Goal: Task Accomplishment & Management: Use online tool/utility

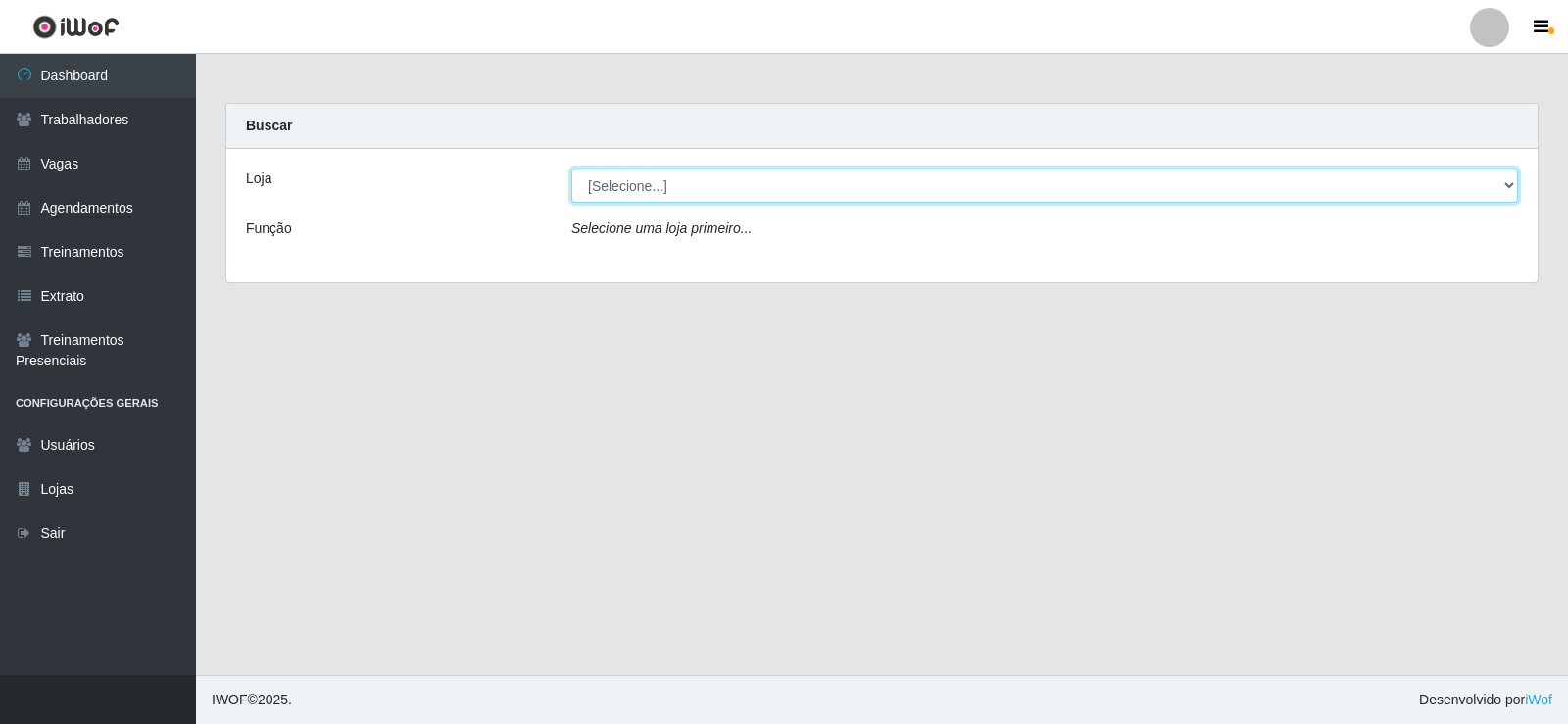
click at [665, 184] on select "[Selecione...] Necão Restaurante" at bounding box center [1045, 185] width 947 height 35
select select "334"
click at [572, 168] on select "[Selecione...] Necão Restaurante" at bounding box center [1045, 185] width 947 height 35
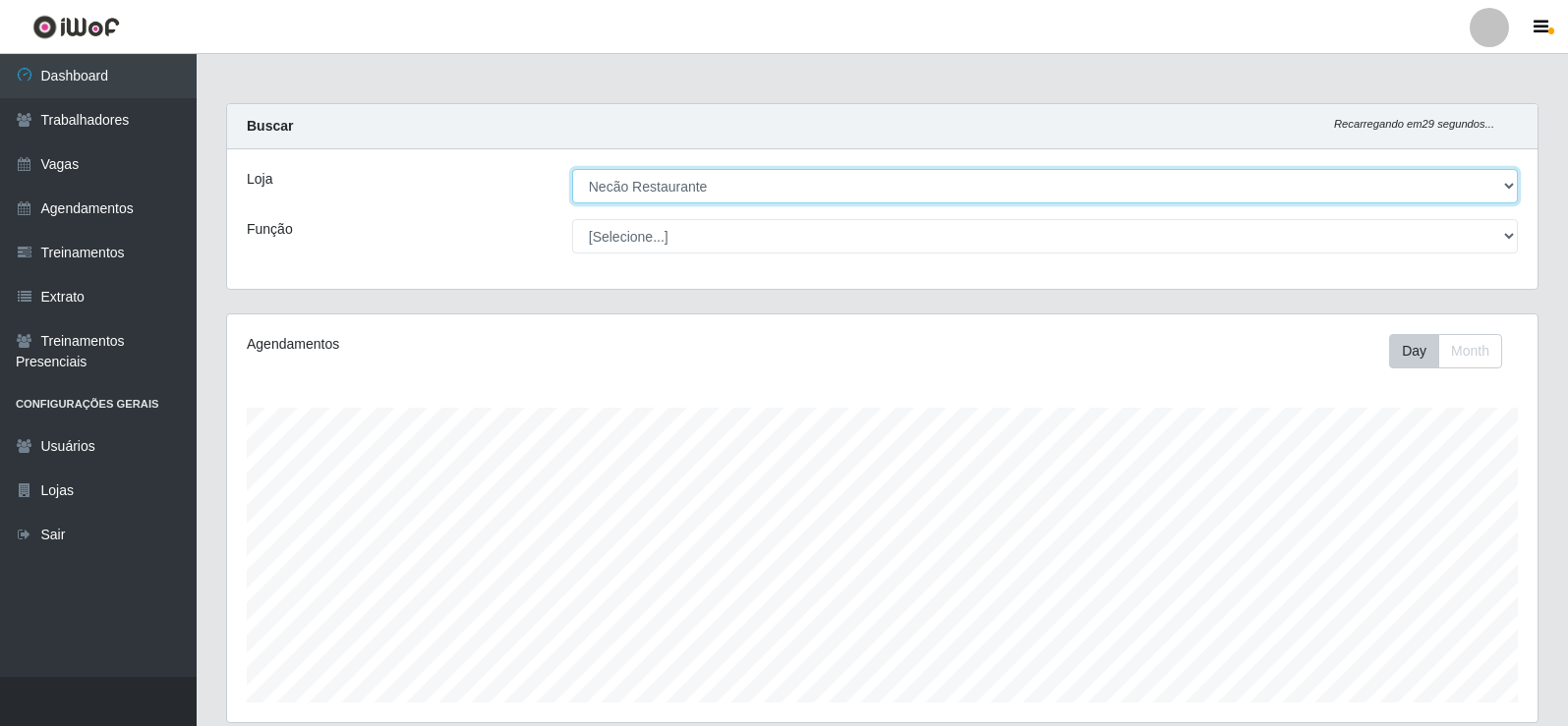
scroll to position [408, 1311]
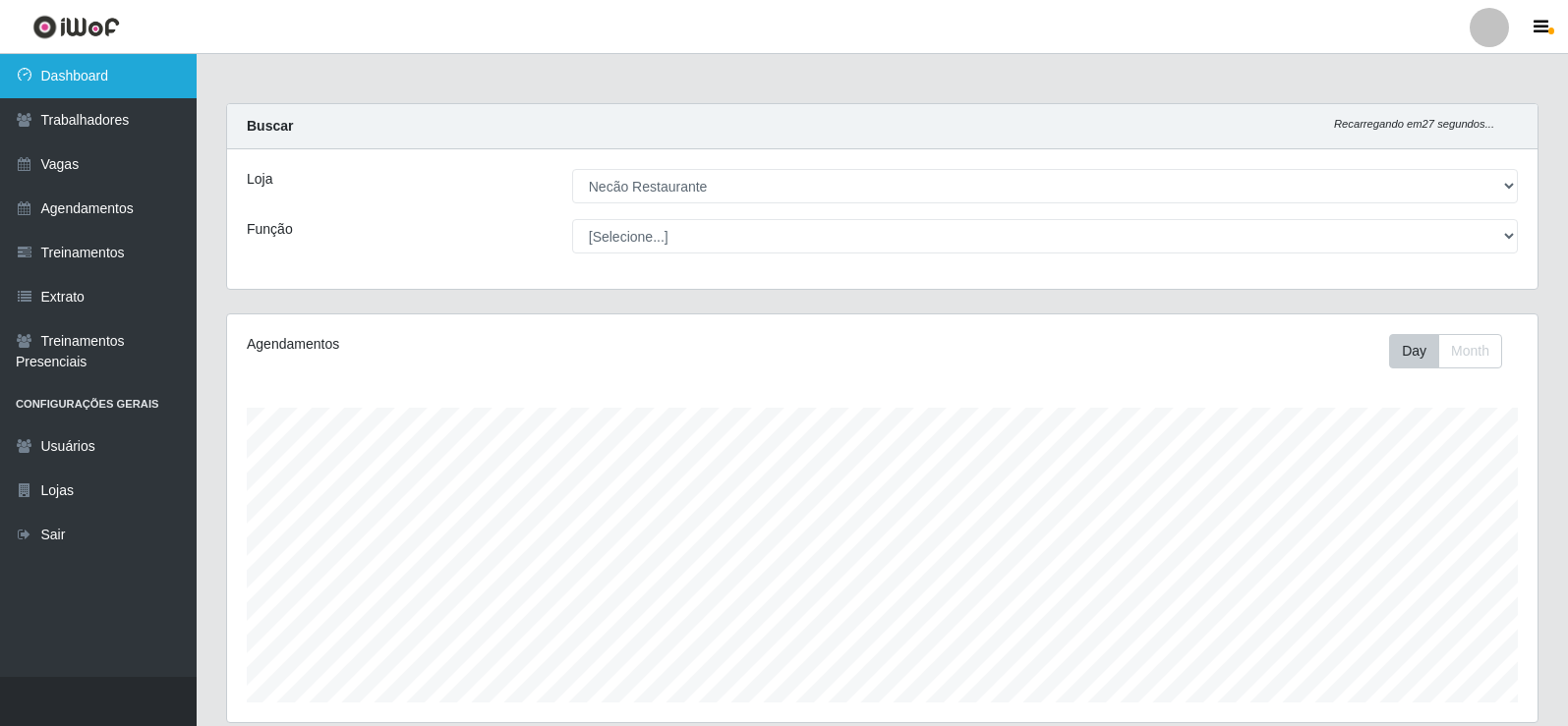
click at [99, 83] on link "Dashboard" at bounding box center [98, 75] width 196 height 45
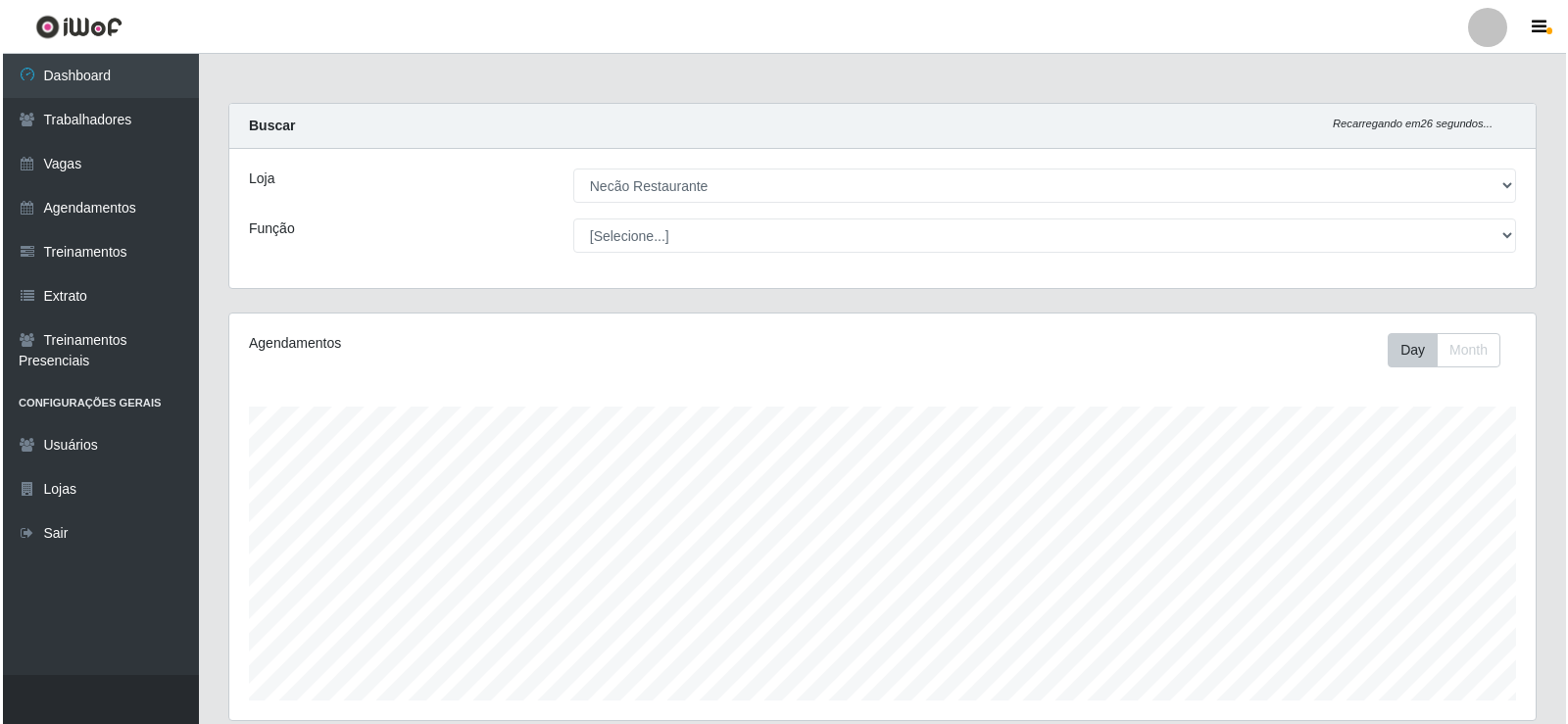
scroll to position [316, 0]
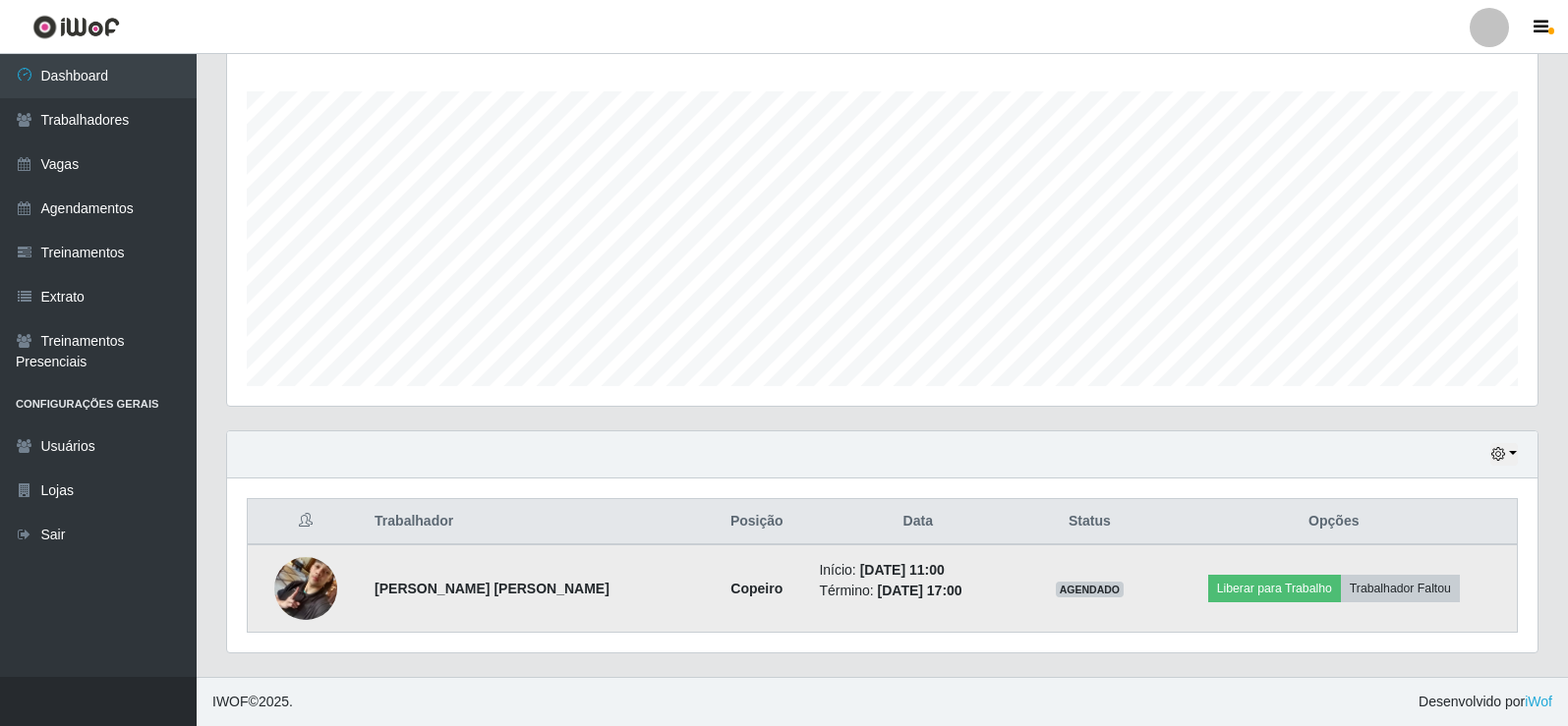
click at [326, 583] on img at bounding box center [305, 588] width 63 height 112
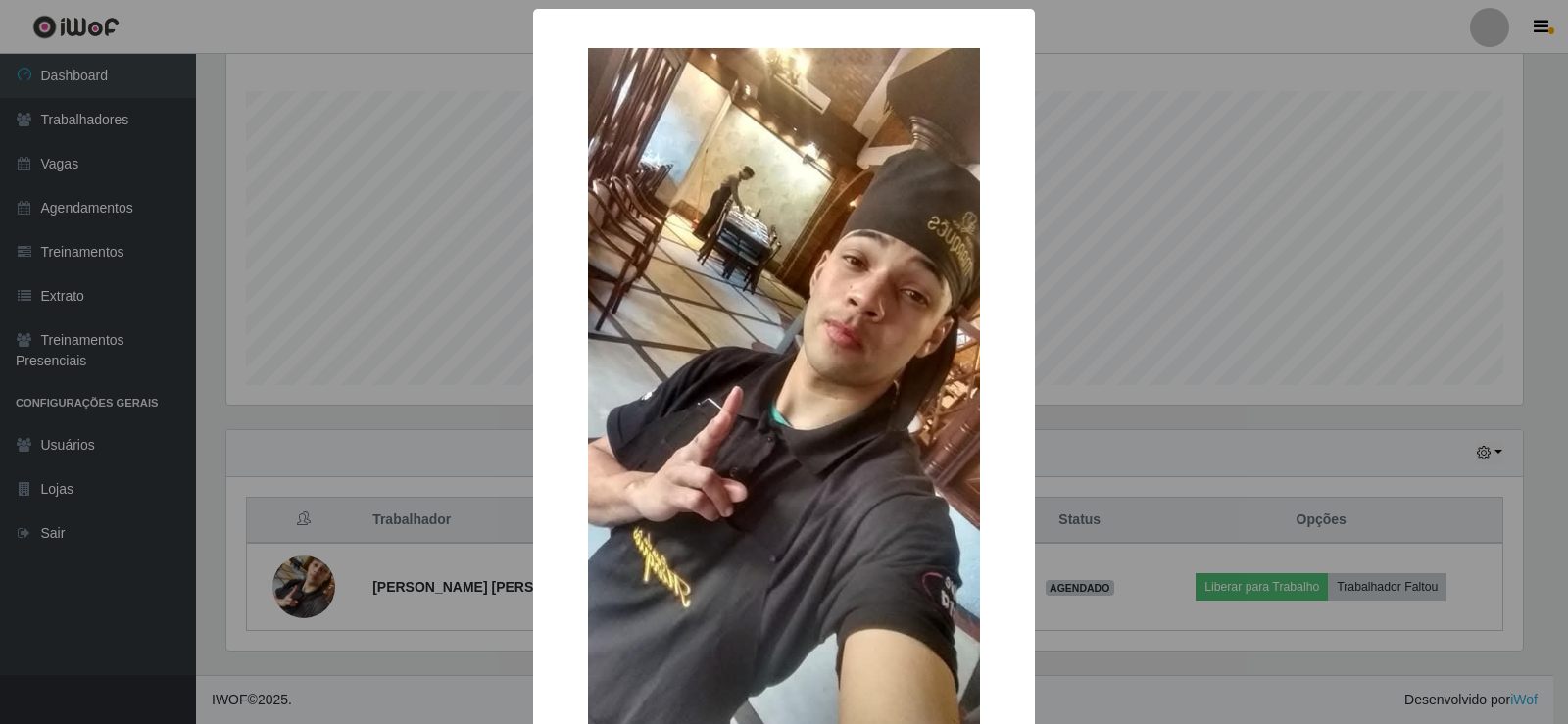
click at [1259, 447] on div "× OK Cancel" at bounding box center [784, 362] width 1568 height 724
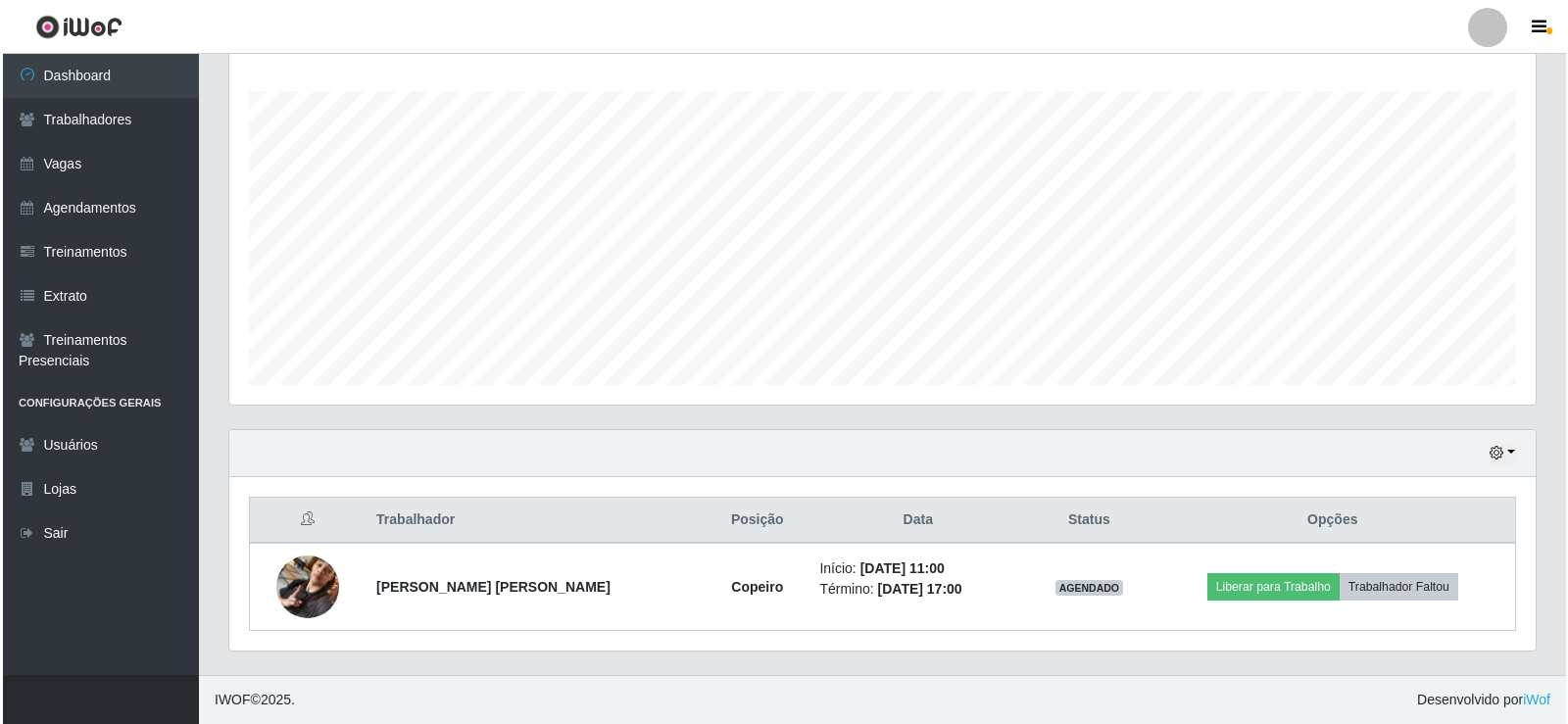
scroll to position [407, 1307]
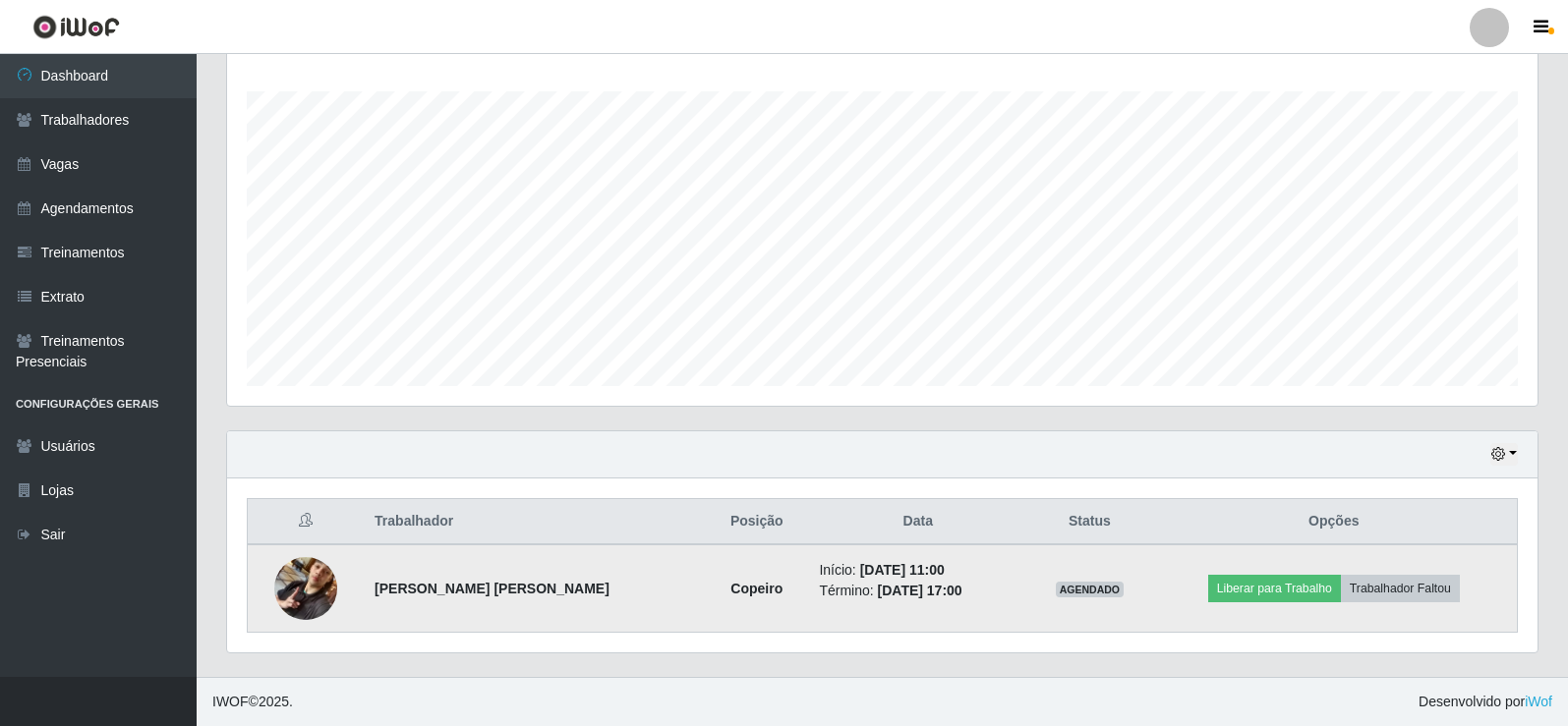
click at [299, 582] on img at bounding box center [305, 588] width 63 height 112
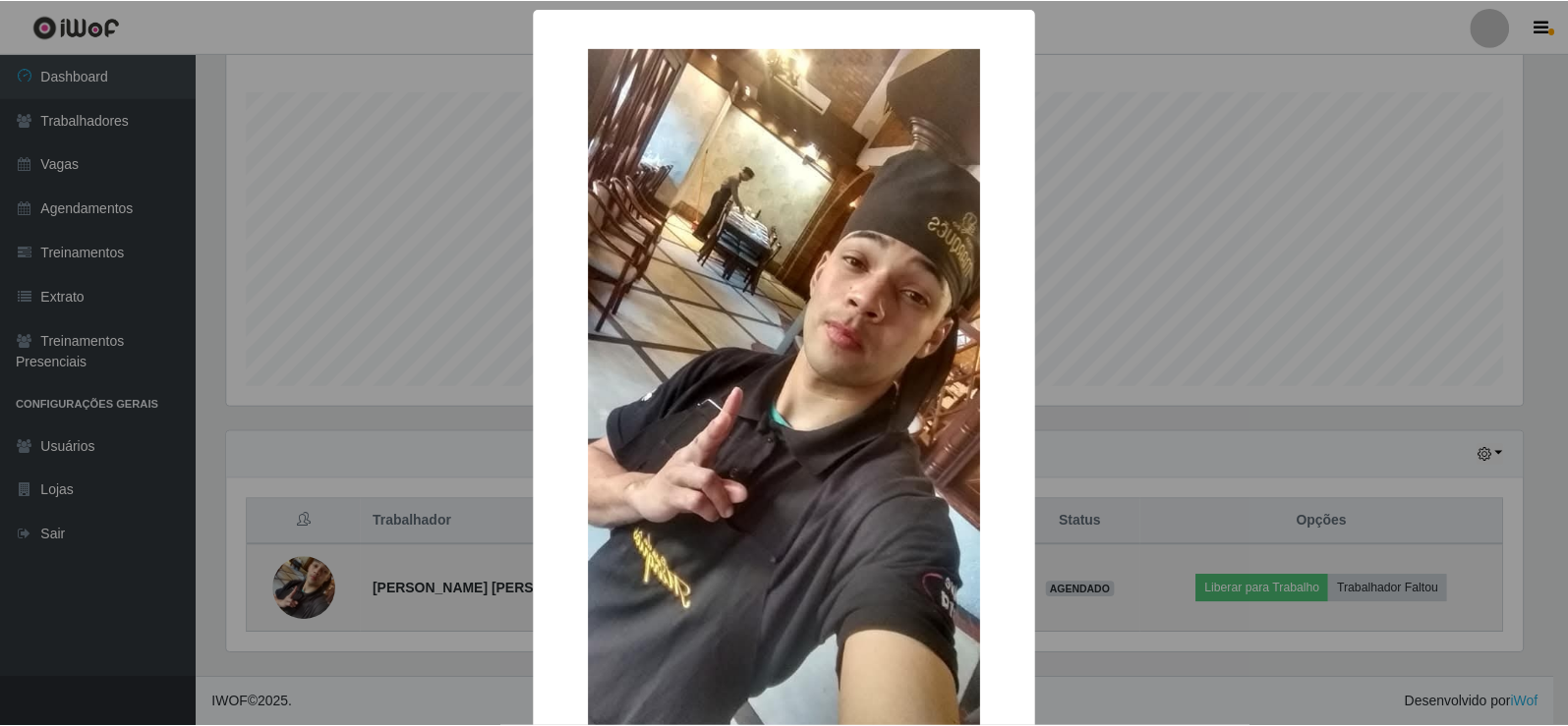
scroll to position [408, 1301]
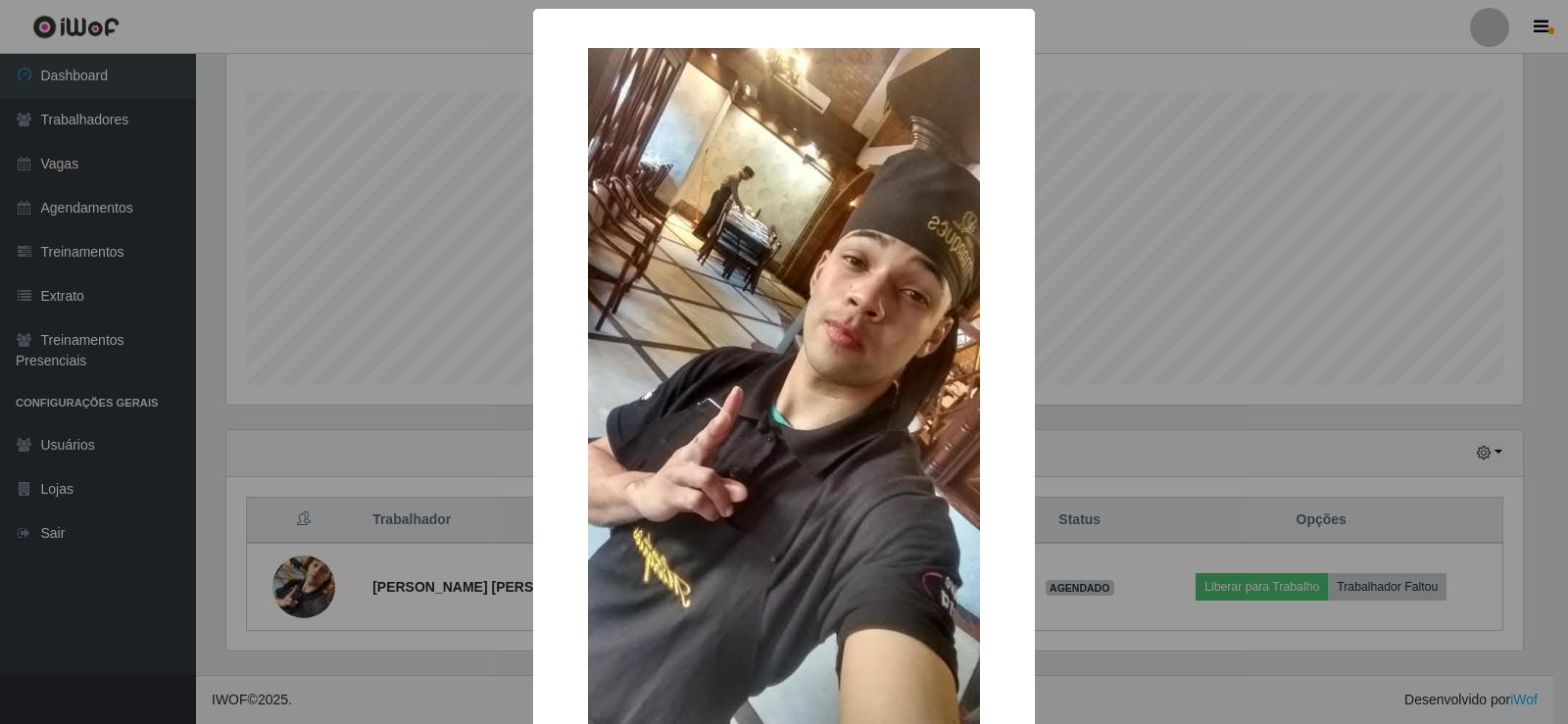
click at [1112, 249] on div "× OK Cancel" at bounding box center [784, 362] width 1568 height 724
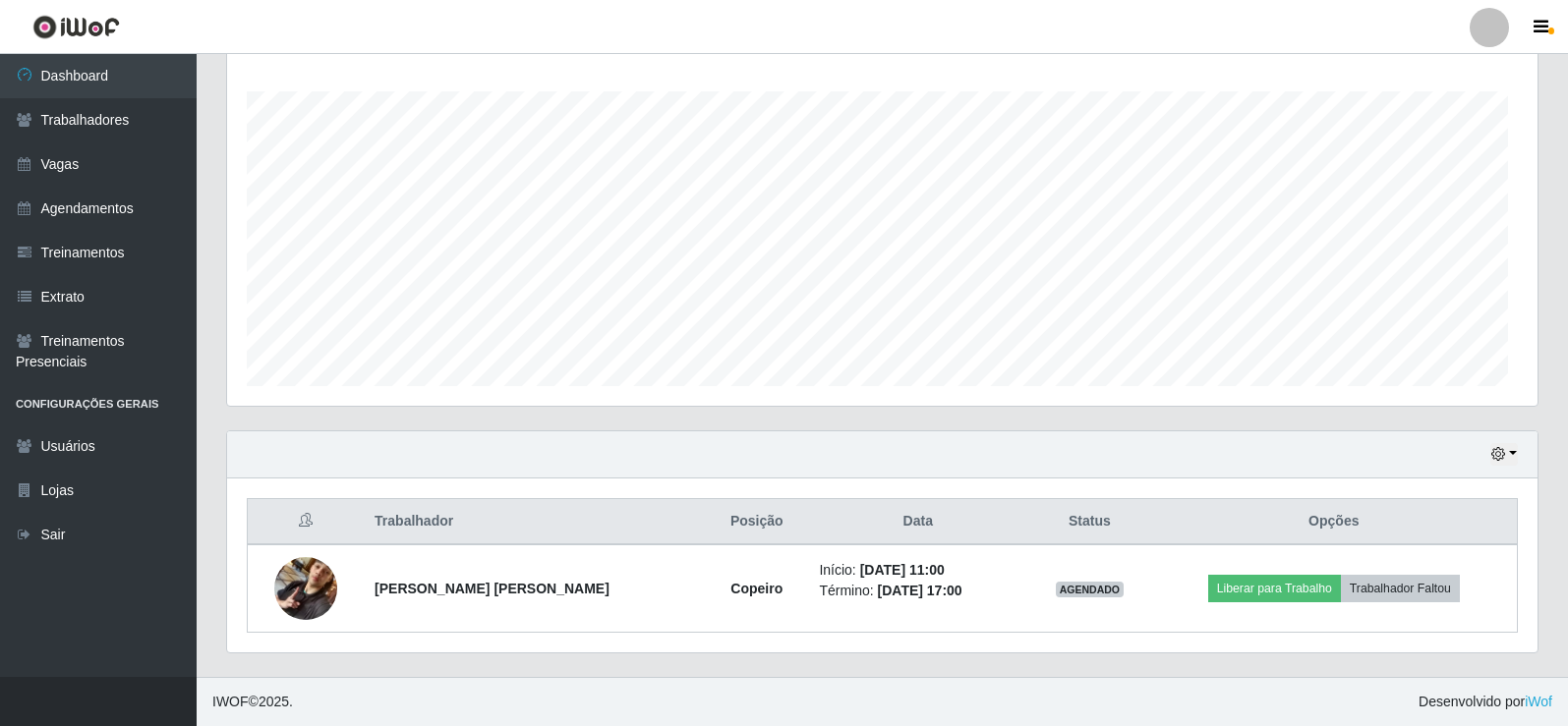
scroll to position [408, 1311]
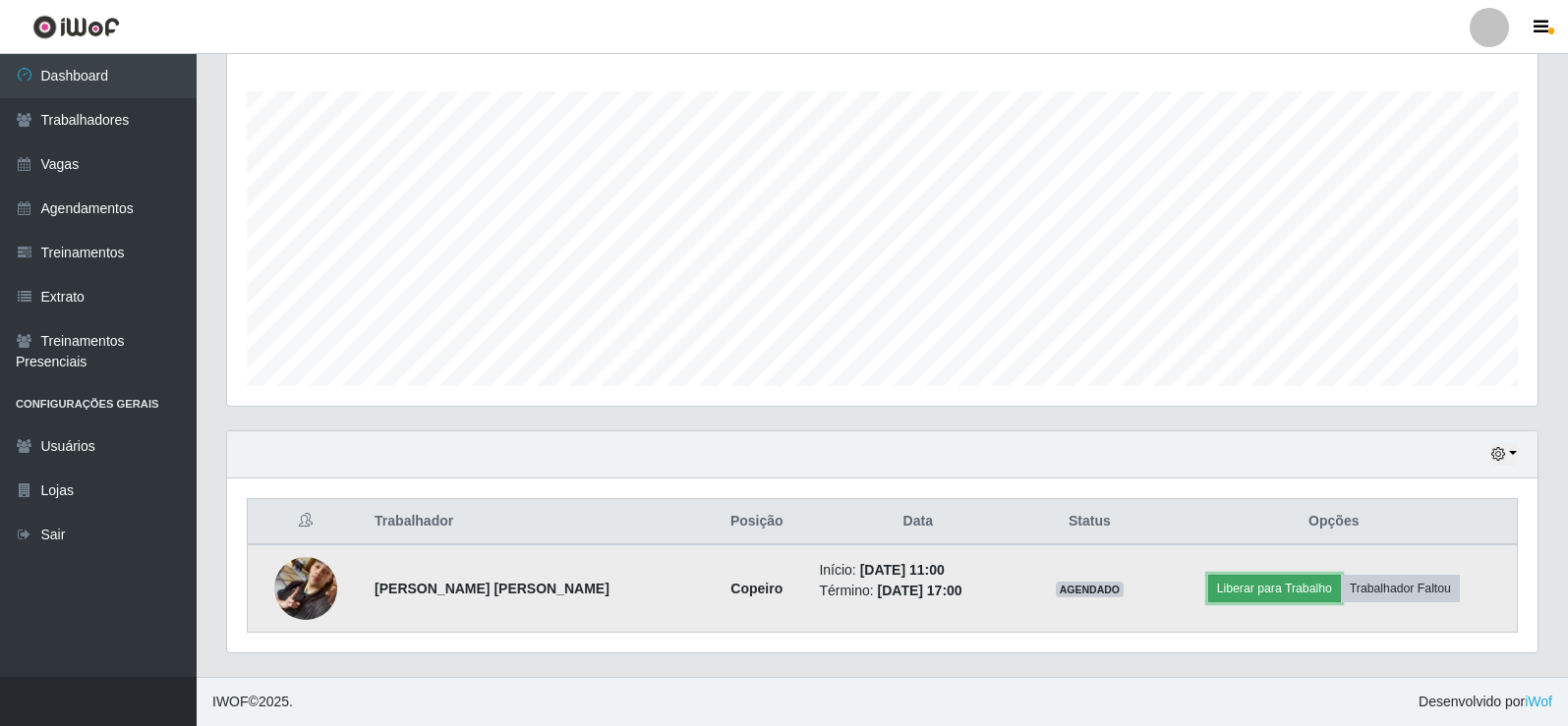
click at [1279, 601] on button "Liberar para Trabalho" at bounding box center [1274, 589] width 133 height 28
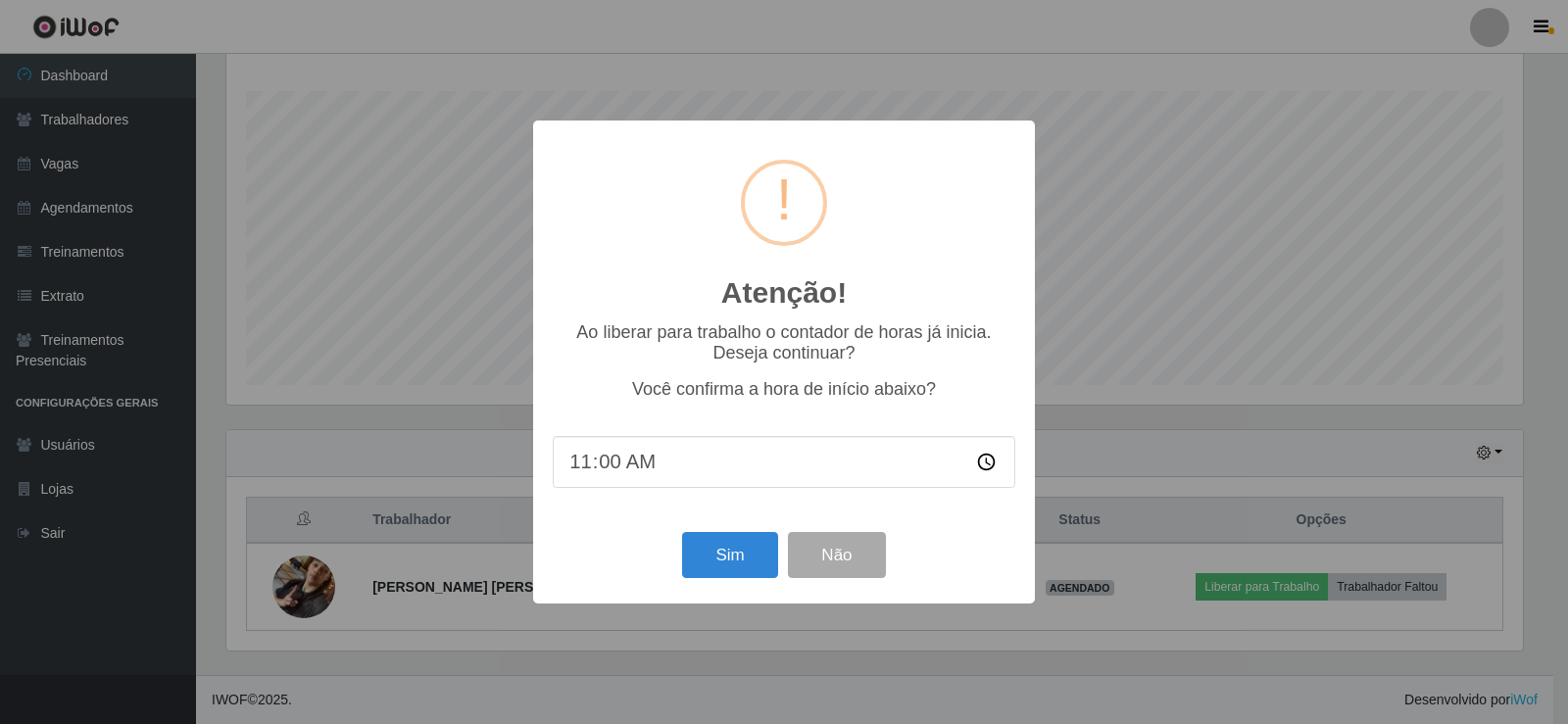
click at [608, 477] on input "11:00" at bounding box center [784, 462] width 463 height 52
type input "11:15"
click at [741, 567] on button "Sim" at bounding box center [729, 555] width 95 height 46
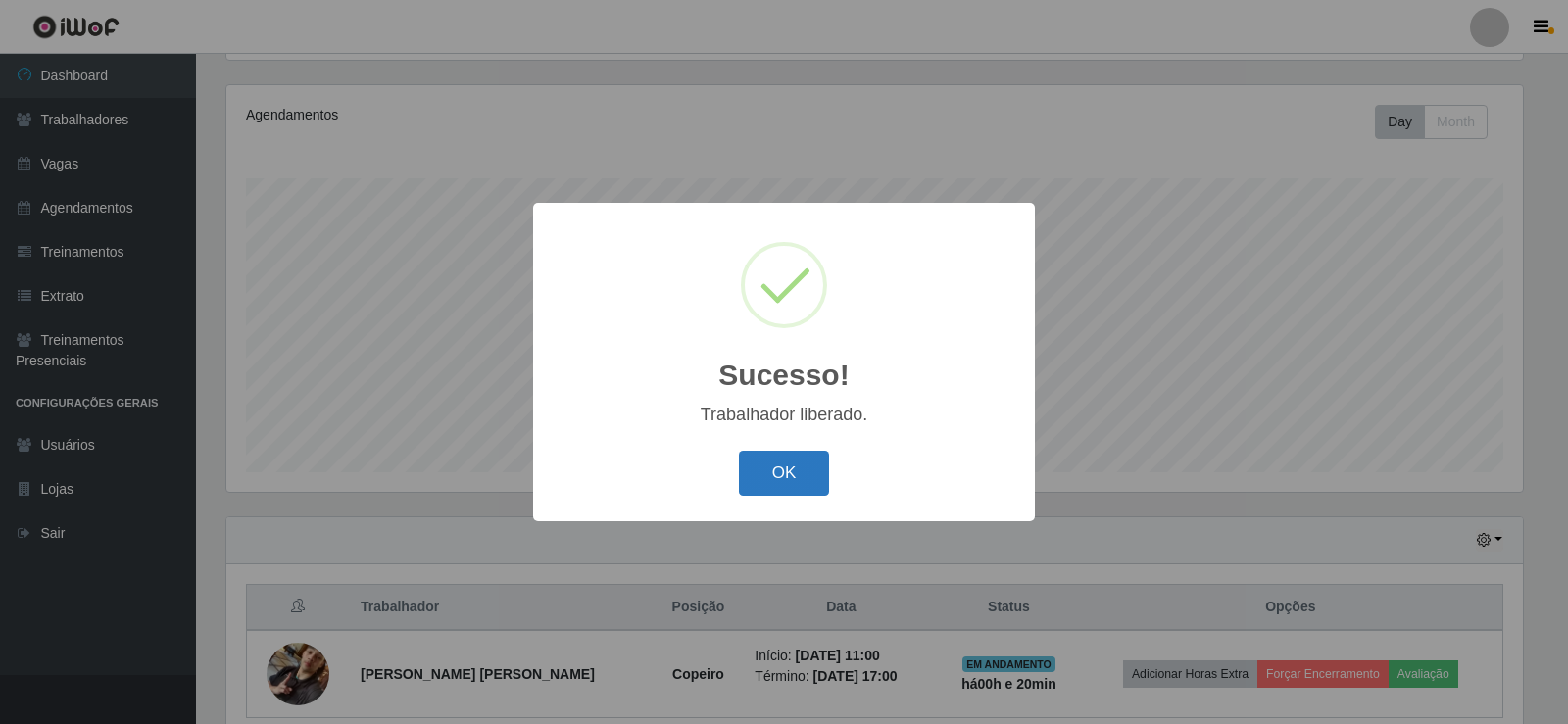
click at [756, 477] on button "OK" at bounding box center [784, 474] width 91 height 46
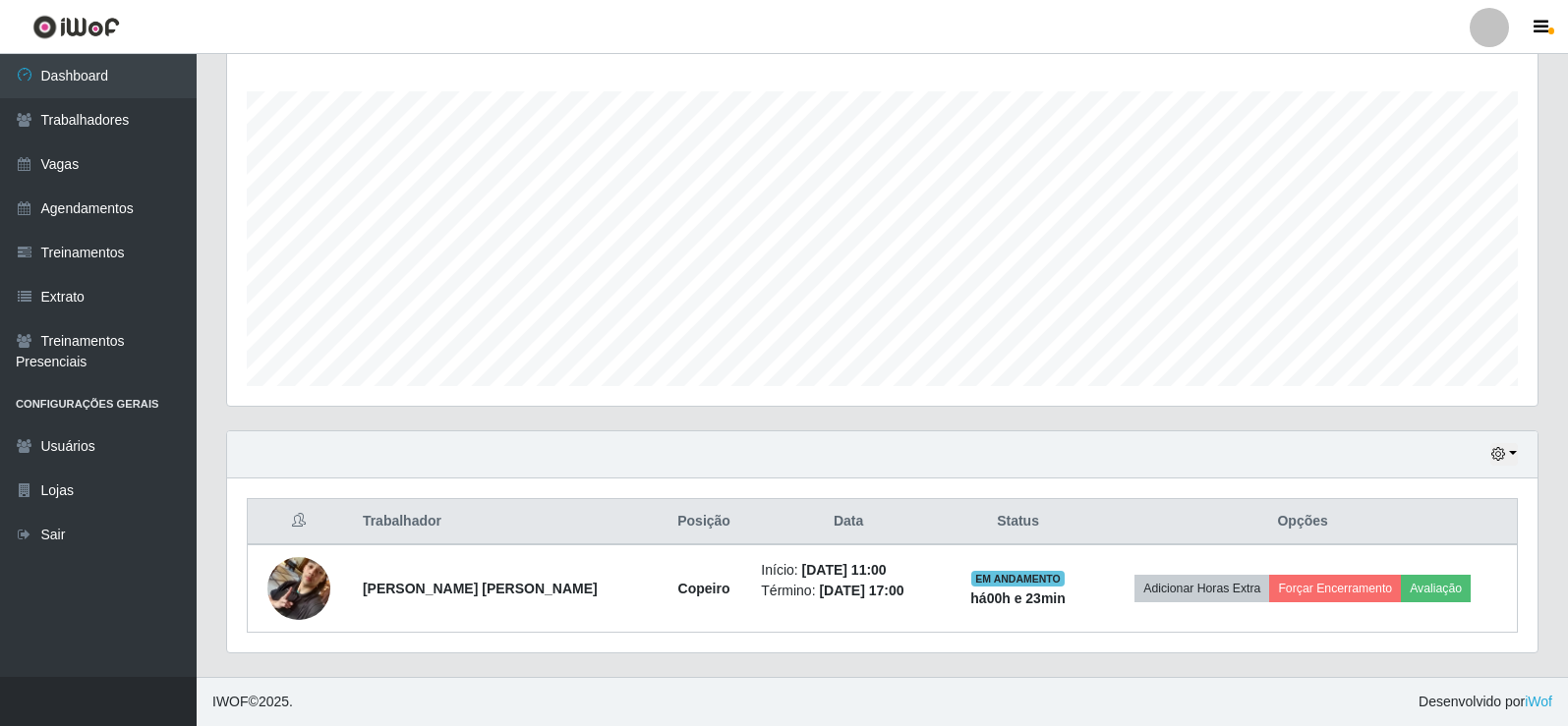
scroll to position [0, 0]
